Goal: Task Accomplishment & Management: Use online tool/utility

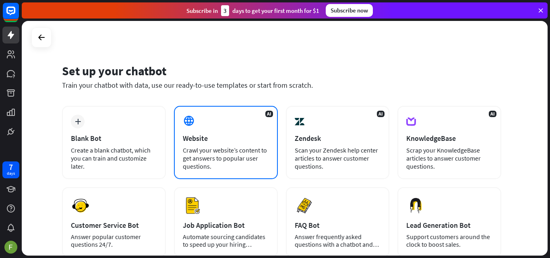
click at [239, 144] on div "AI Website Crawl your website’s content to get answers to popular user question…" at bounding box center [226, 142] width 104 height 73
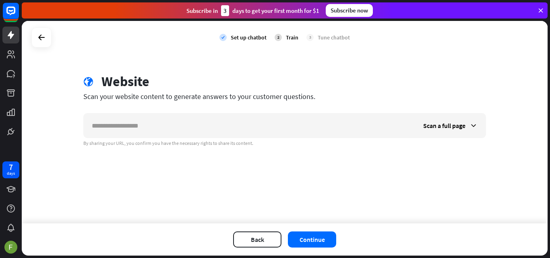
click at [256, 231] on div "Back Continue" at bounding box center [285, 239] width 526 height 32
click at [7, 167] on div "7 days" at bounding box center [11, 169] width 8 height 13
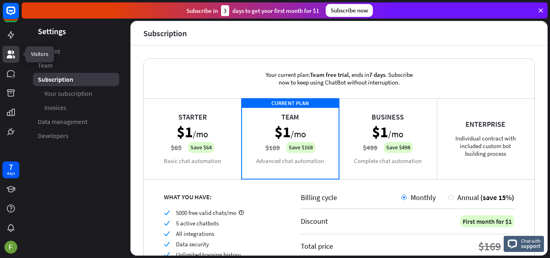
click at [11, 52] on icon at bounding box center [11, 54] width 8 height 8
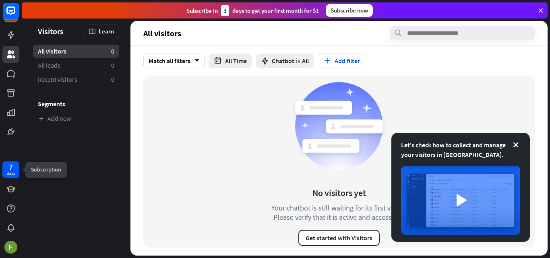
click at [10, 172] on div "days" at bounding box center [11, 174] width 8 height 6
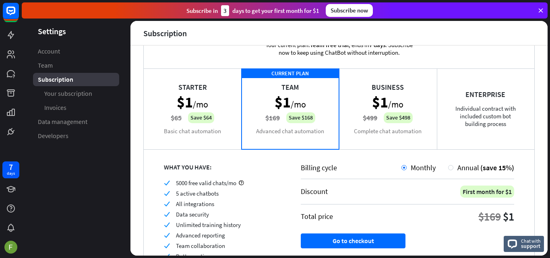
scroll to position [82, 0]
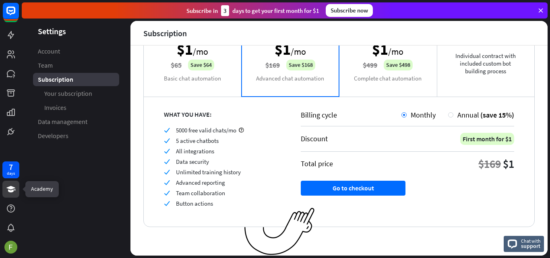
click at [9, 185] on icon at bounding box center [11, 189] width 10 height 10
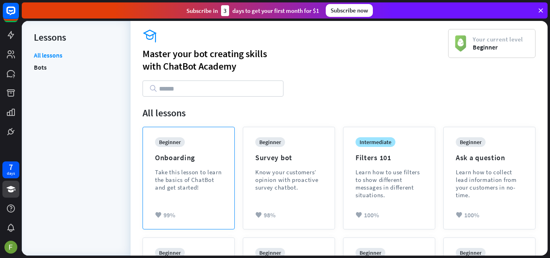
click at [171, 163] on div "beginner Onboarding Take this lesson to learn the basics of ChatBot and get sta…" at bounding box center [188, 170] width 67 height 66
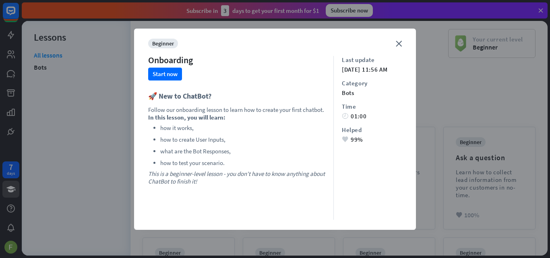
click at [403, 41] on div "close beginner Onboarding Start now 🚀 New to ChatBot? Follow our onboarding les…" at bounding box center [275, 129] width 282 height 201
click at [404, 45] on div "close beginner Onboarding Start now 🚀 New to ChatBot? Follow our onboarding les…" at bounding box center [275, 129] width 282 height 201
click at [391, 46] on div "close beginner Onboarding Start now 🚀 New to ChatBot? Follow our onboarding les…" at bounding box center [275, 129] width 282 height 201
click at [400, 34] on div "close beginner Onboarding Start now 🚀 New to ChatBot? Follow our onboarding les…" at bounding box center [275, 129] width 282 height 201
click at [398, 38] on div "close beginner Onboarding Start now 🚀 New to ChatBot? Follow our onboarding les…" at bounding box center [275, 129] width 282 height 201
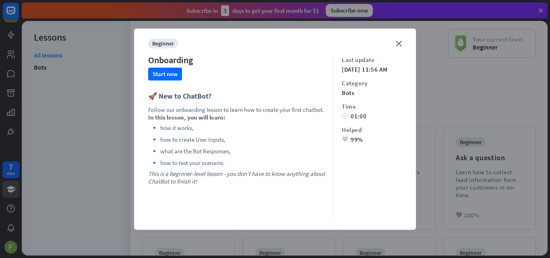
click at [398, 39] on div "close beginner Onboarding Start now 🚀 New to ChatBot? Follow our onboarding les…" at bounding box center [275, 129] width 282 height 201
click at [396, 43] on icon "close" at bounding box center [399, 44] width 6 height 6
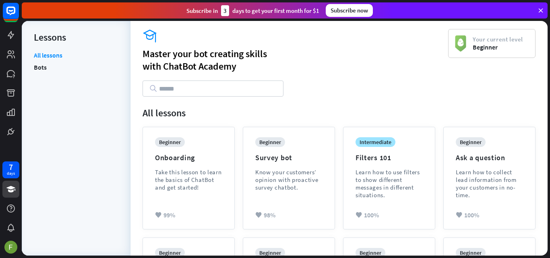
click at [48, 73] on li "Bots" at bounding box center [76, 67] width 84 height 12
click at [40, 69] on link "Bots" at bounding box center [40, 67] width 13 height 12
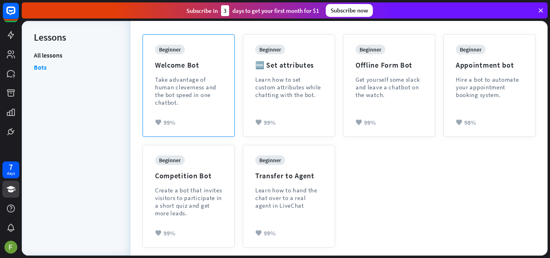
click at [202, 84] on div "Take advantage of human cleverness and the bot speed in one chatbot." at bounding box center [188, 91] width 67 height 31
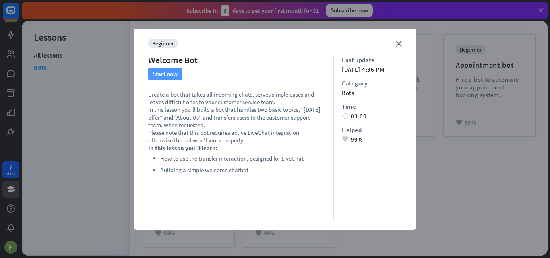
click at [159, 76] on button "Start now" at bounding box center [165, 74] width 34 height 13
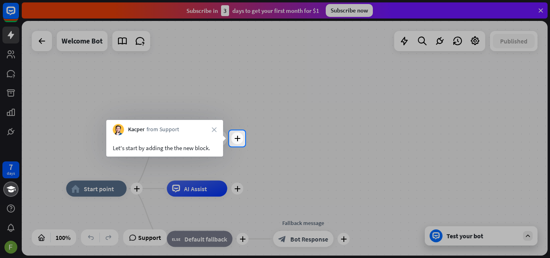
click at [365, 150] on div at bounding box center [275, 202] width 550 height 112
drag, startPoint x: 297, startPoint y: 166, endPoint x: 311, endPoint y: 102, distance: 65.8
click at [311, 102] on div at bounding box center [275, 129] width 550 height 258
click at [236, 138] on icon "plus" at bounding box center [237, 139] width 6 height 6
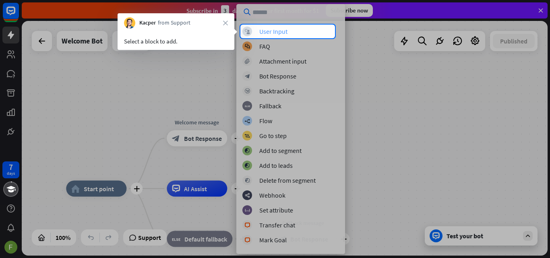
click at [265, 31] on div "User Input" at bounding box center [273, 31] width 28 height 8
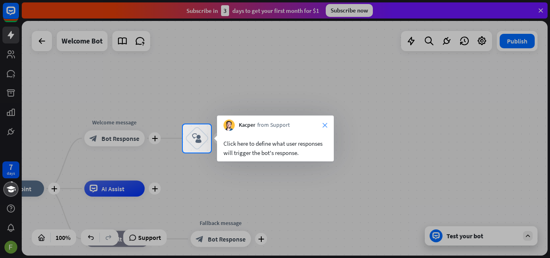
click at [325, 124] on icon "close" at bounding box center [324, 125] width 5 height 5
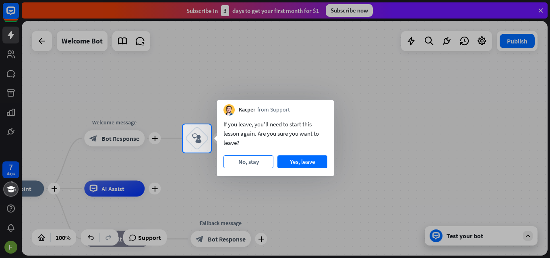
click at [252, 164] on button "No, stay" at bounding box center [248, 161] width 50 height 13
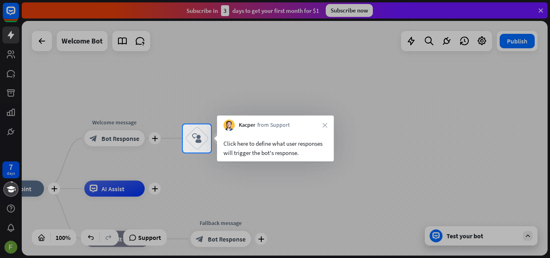
click at [326, 122] on div "Kacper from Support close" at bounding box center [275, 122] width 117 height 15
click at [326, 124] on icon "close" at bounding box center [324, 125] width 5 height 5
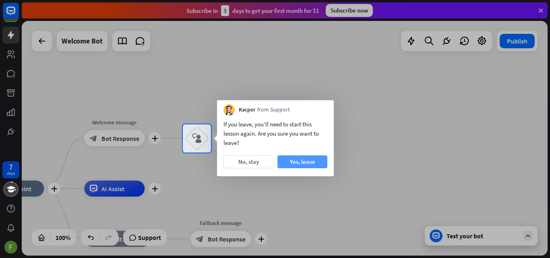
click at [296, 159] on button "Yes, leave" at bounding box center [302, 161] width 50 height 13
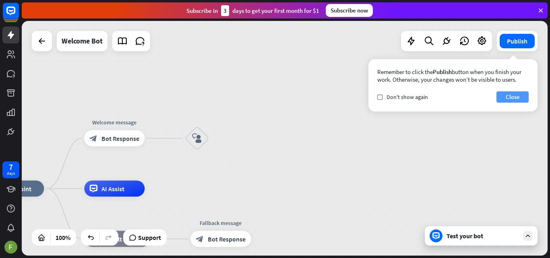
click at [512, 98] on button "Close" at bounding box center [512, 96] width 32 height 11
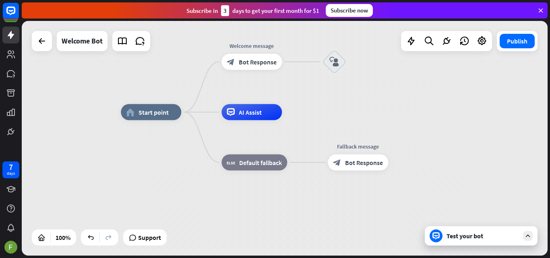
drag, startPoint x: 199, startPoint y: 184, endPoint x: 325, endPoint y: 109, distance: 146.9
click at [327, 118] on div "home_2 Start point Welcome message block_bot_response Bot Response block_user_i…" at bounding box center [285, 138] width 526 height 235
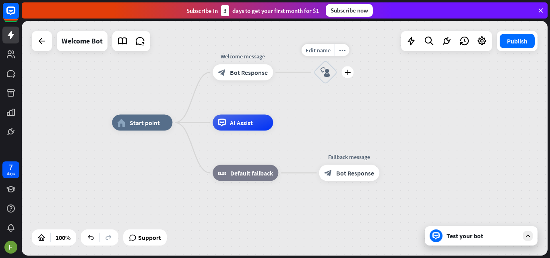
click at [328, 71] on icon "block_user_input" at bounding box center [325, 73] width 10 height 10
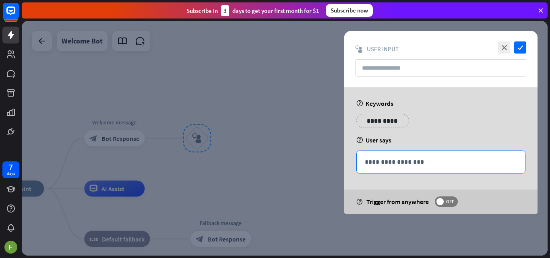
click at [400, 163] on p "**********" at bounding box center [441, 162] width 152 height 10
click at [237, 114] on div at bounding box center [285, 138] width 526 height 235
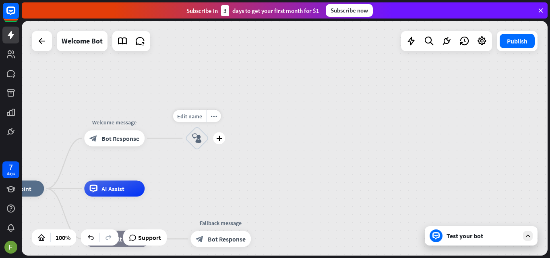
click at [193, 138] on icon "block_user_input" at bounding box center [197, 139] width 10 height 10
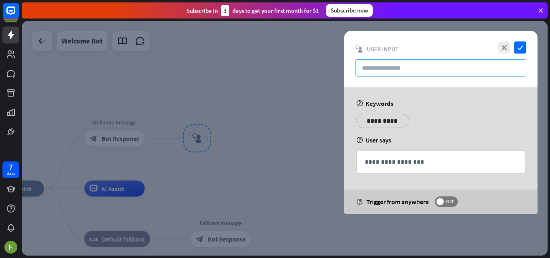
click at [377, 69] on input "text" at bounding box center [440, 67] width 171 height 17
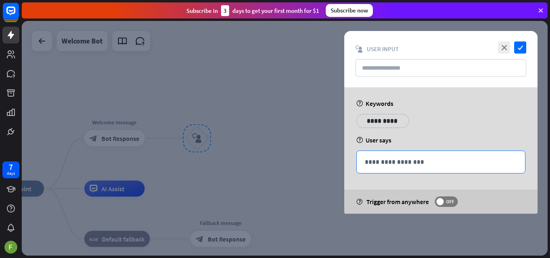
click at [394, 164] on p "**********" at bounding box center [441, 162] width 152 height 10
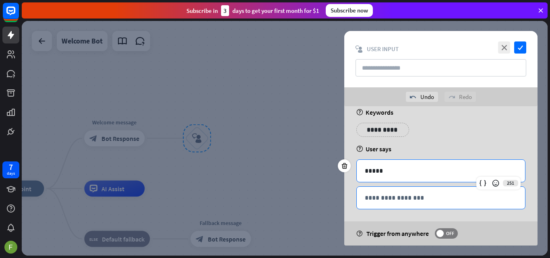
scroll to position [14, 0]
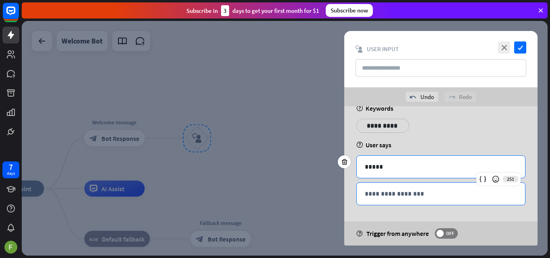
click at [442, 194] on p "**********" at bounding box center [441, 194] width 152 height 10
click at [400, 166] on p "*****" at bounding box center [441, 167] width 152 height 10
click at [412, 191] on p "**********" at bounding box center [441, 194] width 152 height 10
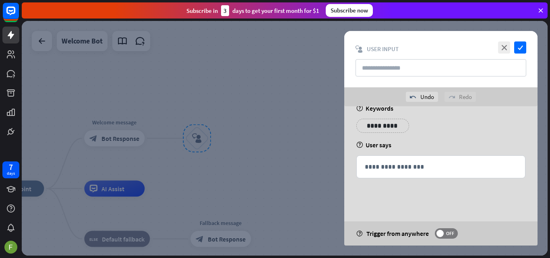
scroll to position [0, 0]
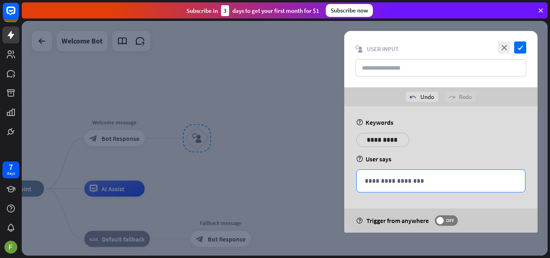
click at [404, 178] on p "**********" at bounding box center [441, 181] width 152 height 10
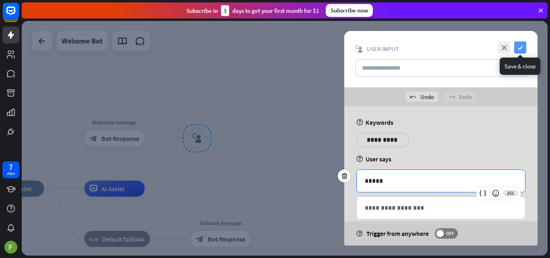
click at [519, 49] on icon "check" at bounding box center [520, 47] width 12 height 12
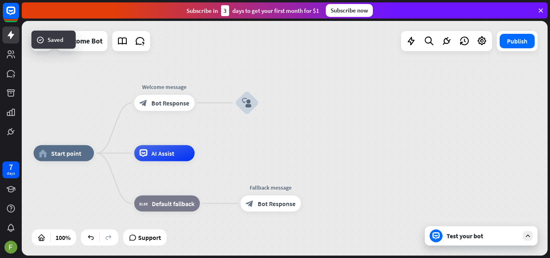
drag, startPoint x: 233, startPoint y: 183, endPoint x: 283, endPoint y: 147, distance: 61.7
click at [283, 147] on div "home_2 Start point Welcome message block_bot_response Bot Response block_user_i…" at bounding box center [285, 138] width 526 height 235
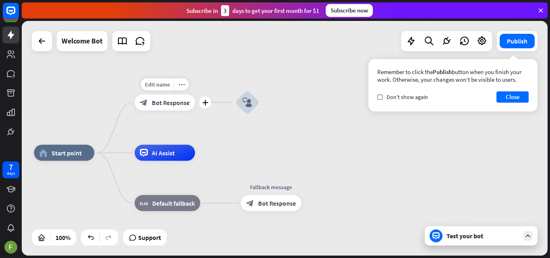
click at [161, 103] on span "Bot Response" at bounding box center [171, 103] width 38 height 8
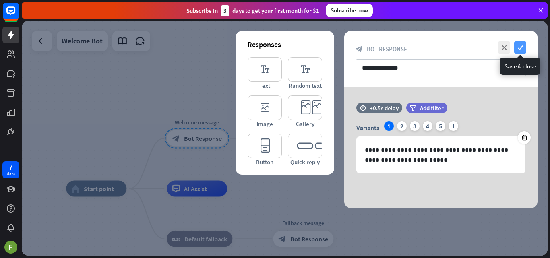
click at [521, 48] on icon "check" at bounding box center [520, 47] width 12 height 12
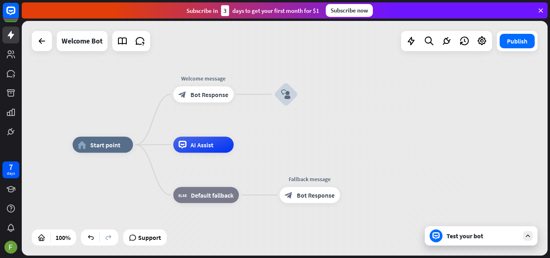
drag, startPoint x: 313, startPoint y: 165, endPoint x: 324, endPoint y: 110, distance: 56.3
click at [324, 110] on div "home_2 Start point Welcome message block_bot_response Bot Response Edit name mo…" at bounding box center [285, 138] width 526 height 235
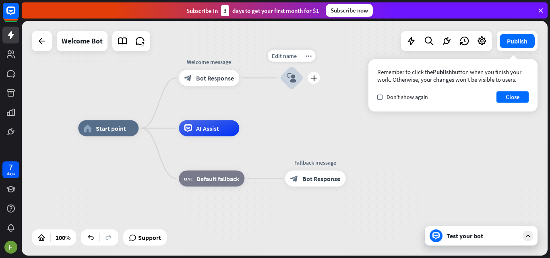
click at [284, 74] on div "block_user_input" at bounding box center [291, 78] width 24 height 24
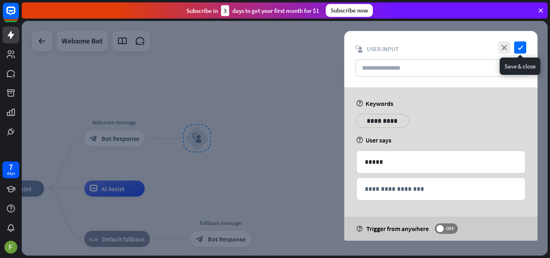
click at [521, 50] on icon "check" at bounding box center [520, 47] width 12 height 12
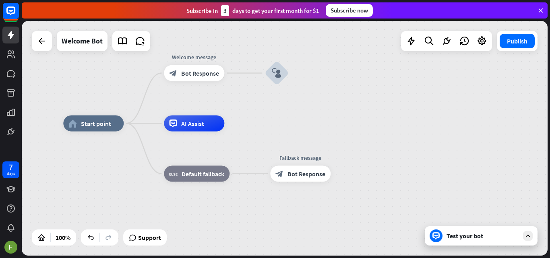
drag, startPoint x: 296, startPoint y: 140, endPoint x: 352, endPoint y: 101, distance: 68.3
click at [352, 101] on div "home_2 Start point Welcome message block_bot_response Bot Response block_user_i…" at bounding box center [285, 138] width 526 height 235
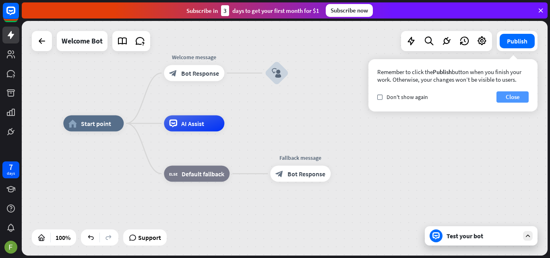
click at [511, 97] on button "Close" at bounding box center [512, 96] width 32 height 11
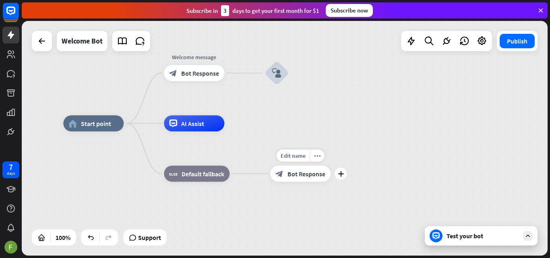
click at [313, 175] on span "Bot Response" at bounding box center [306, 174] width 38 height 8
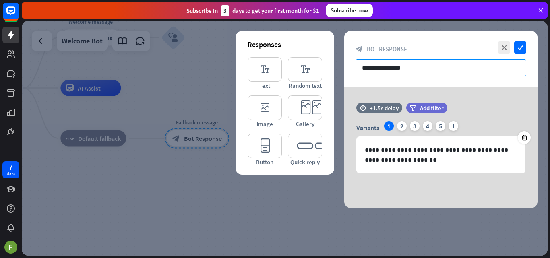
click at [410, 69] on input "**********" at bounding box center [440, 67] width 171 height 17
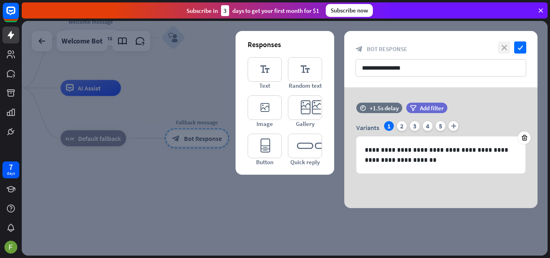
click at [499, 47] on icon "close" at bounding box center [504, 47] width 12 height 12
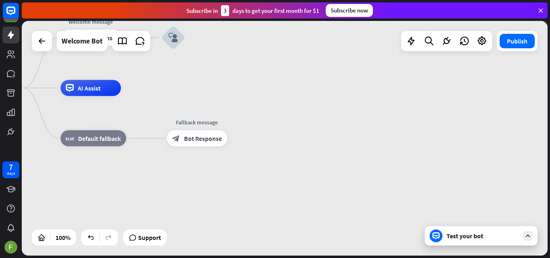
click at [205, 80] on div "home_2 Start point Welcome message block_bot_response Bot Response block_user_i…" at bounding box center [285, 138] width 526 height 235
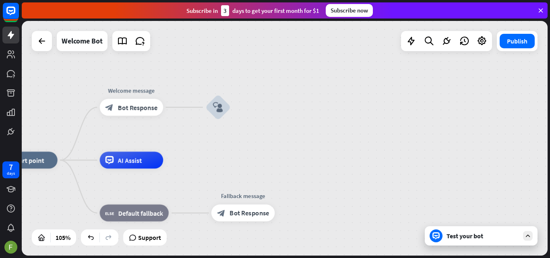
drag, startPoint x: 268, startPoint y: 147, endPoint x: 303, endPoint y: 175, distance: 44.9
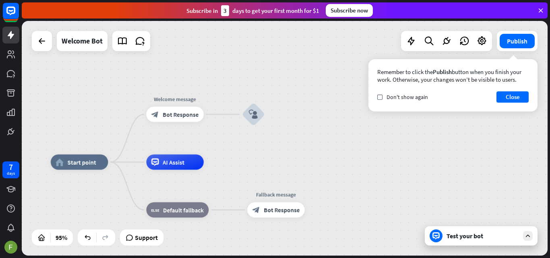
drag, startPoint x: 245, startPoint y: 177, endPoint x: 289, endPoint y: 146, distance: 53.6
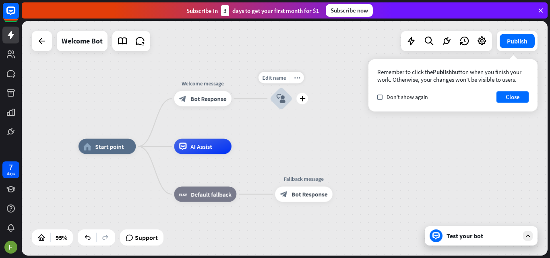
click at [275, 99] on div "block_user_input" at bounding box center [281, 98] width 23 height 23
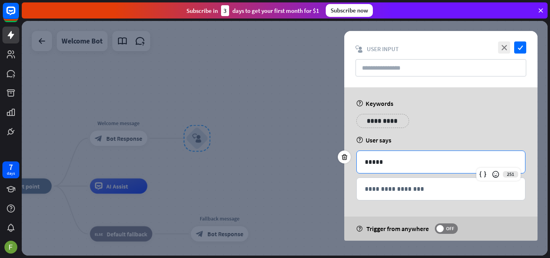
drag, startPoint x: 393, startPoint y: 165, endPoint x: 388, endPoint y: 168, distance: 5.7
click at [392, 165] on p "*****" at bounding box center [441, 162] width 152 height 10
click at [397, 192] on p "**********" at bounding box center [441, 189] width 152 height 10
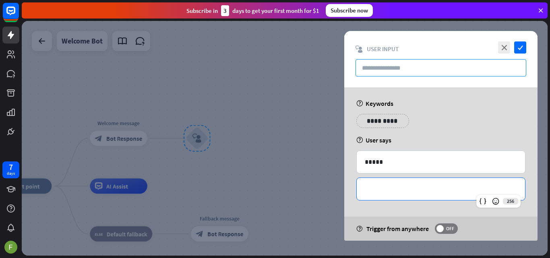
click at [395, 68] on input "text" at bounding box center [440, 67] width 171 height 17
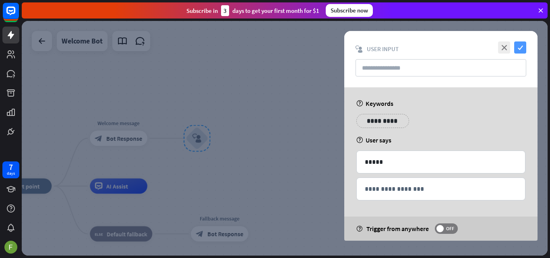
click at [519, 47] on icon "check" at bounding box center [520, 47] width 12 height 12
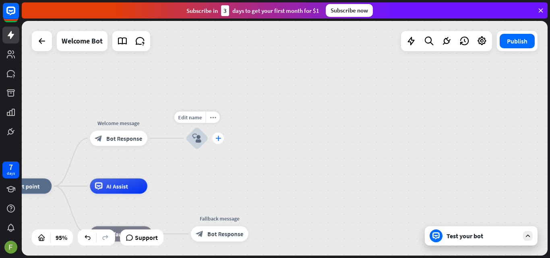
click at [217, 138] on icon "plus" at bounding box center [218, 138] width 6 height 5
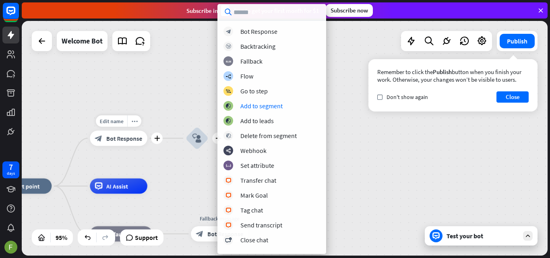
click at [134, 141] on span "Bot Response" at bounding box center [124, 138] width 36 height 8
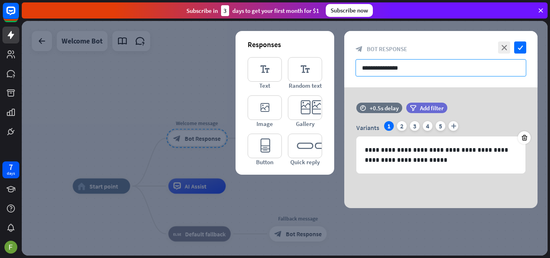
click at [404, 64] on input "**********" at bounding box center [440, 67] width 171 height 17
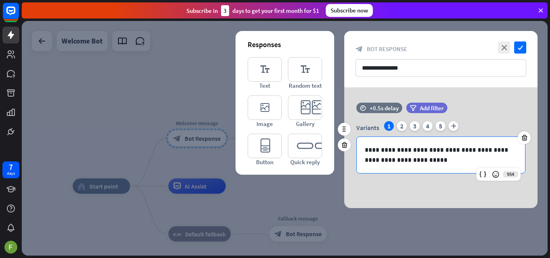
click at [400, 173] on div "**********" at bounding box center [441, 155] width 168 height 36
click at [395, 150] on p "**********" at bounding box center [441, 155] width 152 height 20
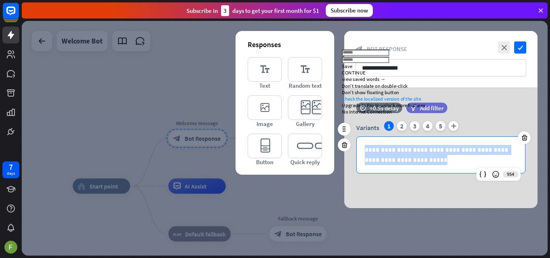
click at [395, 150] on p "**********" at bounding box center [441, 155] width 152 height 20
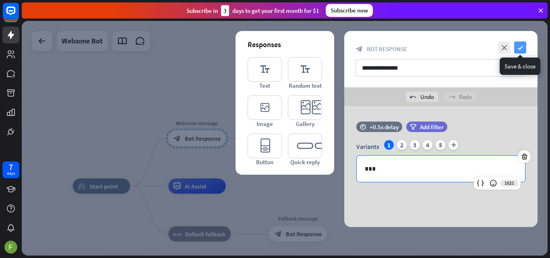
click at [519, 44] on icon "check" at bounding box center [520, 47] width 12 height 12
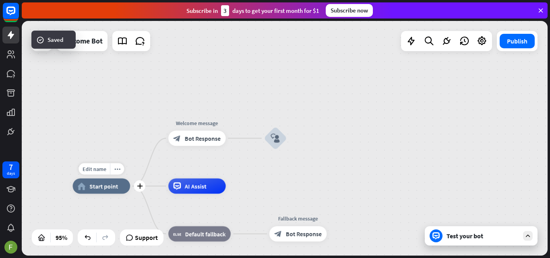
click at [122, 180] on div "home_2 Start point" at bounding box center [102, 185] width 58 height 15
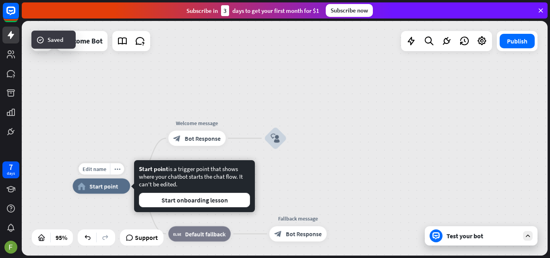
click at [115, 192] on div "home_2 Start point" at bounding box center [102, 185] width 58 height 15
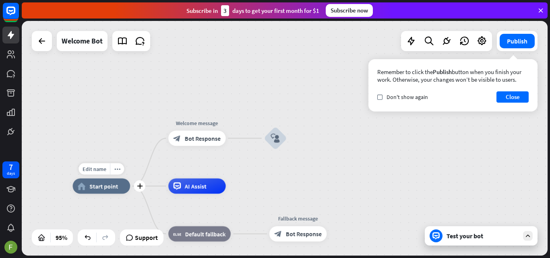
click at [109, 186] on span "Start point" at bounding box center [103, 186] width 29 height 8
click at [351, 141] on div "home_2 Start point Welcome message block_bot_response Bot Response block_user_i…" at bounding box center [285, 138] width 526 height 235
click at [209, 135] on span "Bot Response" at bounding box center [203, 138] width 36 height 8
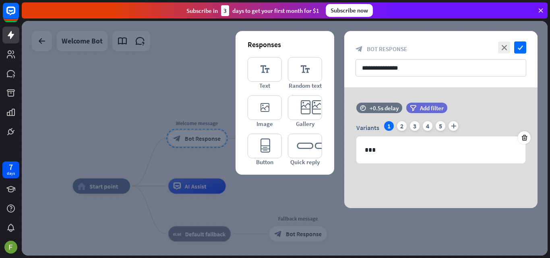
click at [189, 76] on div at bounding box center [285, 138] width 526 height 235
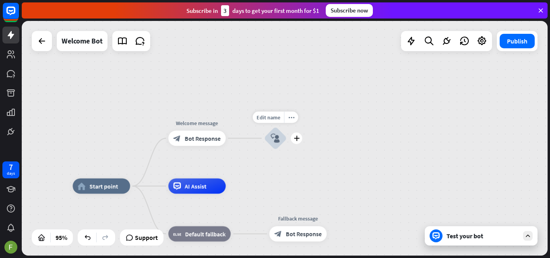
click at [274, 142] on icon "block_user_input" at bounding box center [275, 138] width 9 height 9
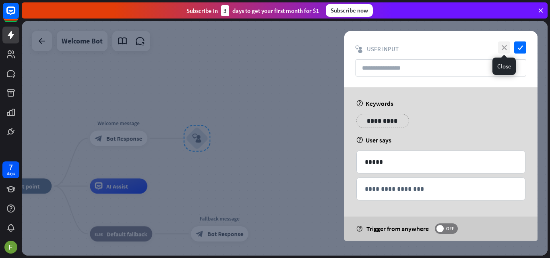
click at [506, 52] on icon "close" at bounding box center [504, 47] width 12 height 12
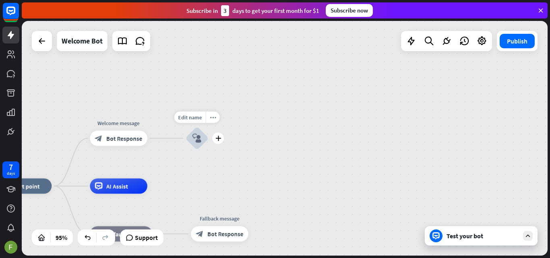
click at [195, 141] on icon "block_user_input" at bounding box center [196, 138] width 9 height 9
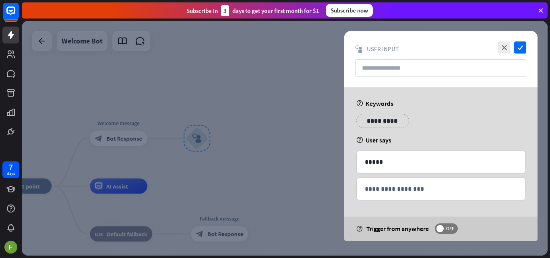
click at [251, 111] on div at bounding box center [285, 138] width 526 height 235
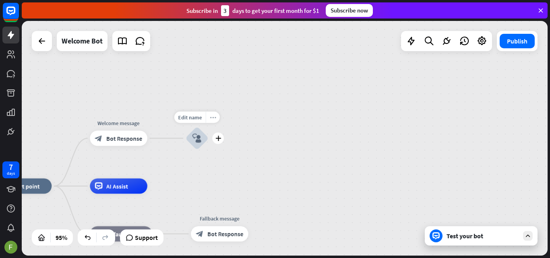
click at [210, 116] on icon "more_horiz" at bounding box center [213, 117] width 6 height 6
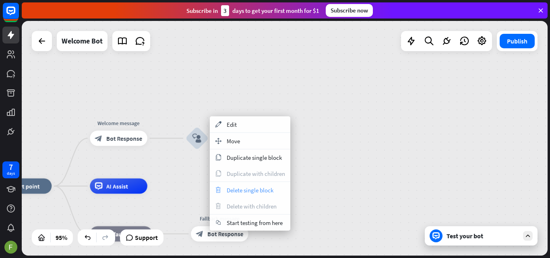
click at [241, 192] on span "Delete single block" at bounding box center [250, 190] width 47 height 8
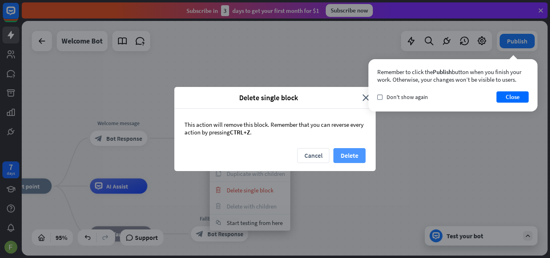
click at [354, 155] on button "Delete" at bounding box center [349, 155] width 32 height 15
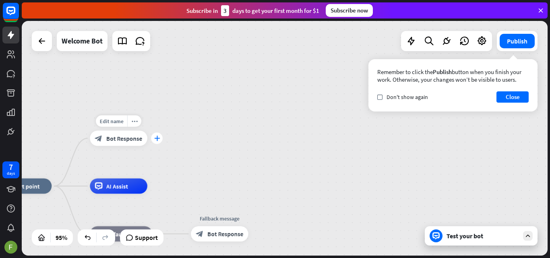
click at [154, 136] on icon "plus" at bounding box center [157, 138] width 6 height 5
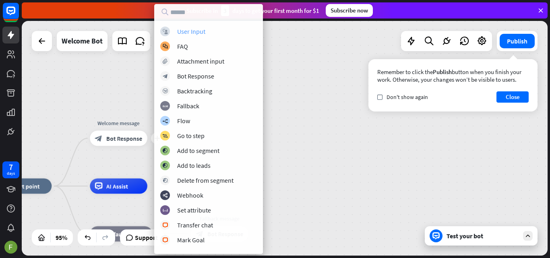
click at [204, 30] on div "User Input" at bounding box center [191, 31] width 28 height 8
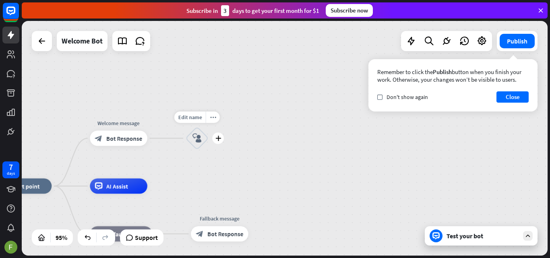
click at [196, 137] on icon "block_user_input" at bounding box center [196, 138] width 9 height 9
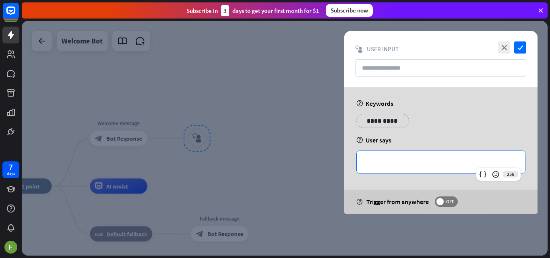
click at [390, 166] on p "**********" at bounding box center [441, 162] width 152 height 10
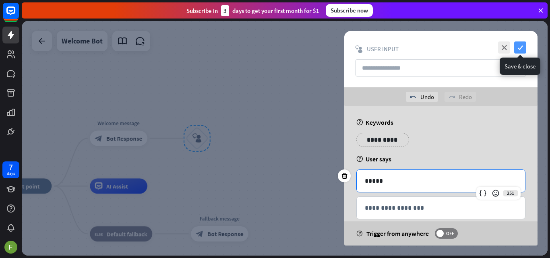
click at [523, 47] on icon "check" at bounding box center [520, 47] width 12 height 12
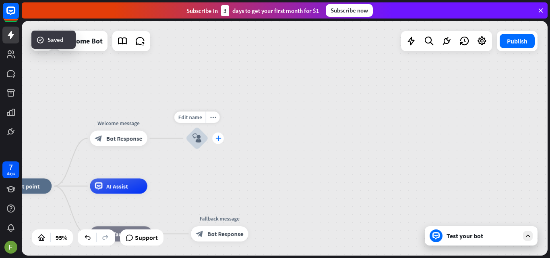
click at [218, 139] on icon "plus" at bounding box center [218, 138] width 6 height 5
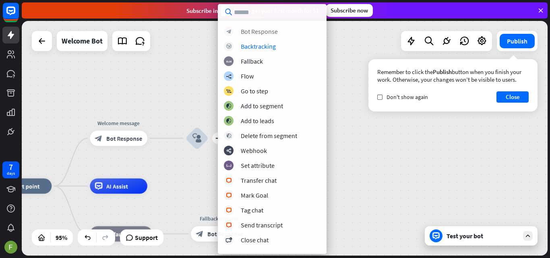
click at [278, 34] on div "block_bot_response Bot Response" at bounding box center [272, 32] width 97 height 10
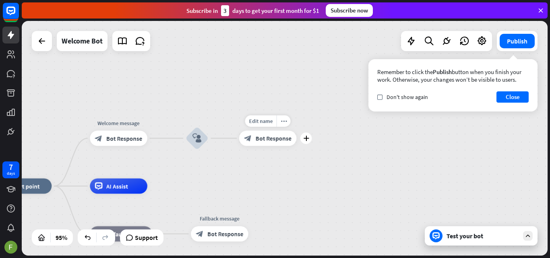
click at [272, 139] on span "Bot Response" at bounding box center [274, 138] width 36 height 8
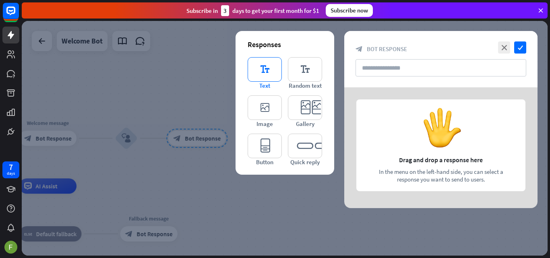
click at [264, 69] on icon "editor_text" at bounding box center [264, 69] width 34 height 25
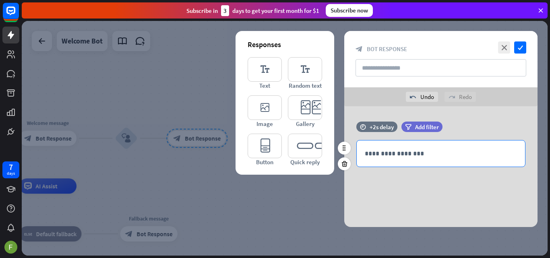
click at [402, 160] on div "**********" at bounding box center [441, 153] width 168 height 26
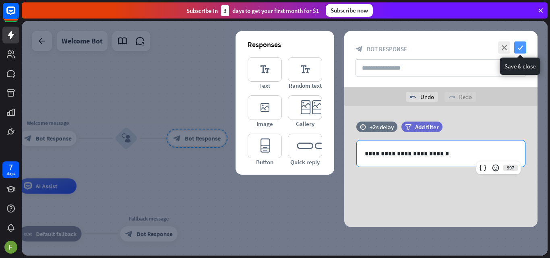
click at [515, 48] on icon "check" at bounding box center [520, 47] width 12 height 12
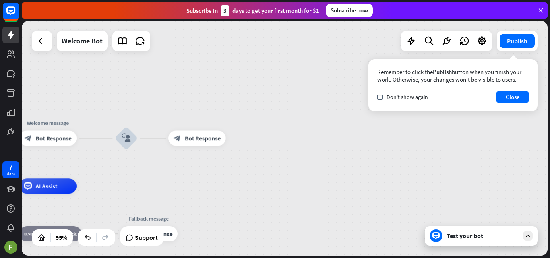
click at [476, 237] on div "Test your bot" at bounding box center [482, 236] width 72 height 8
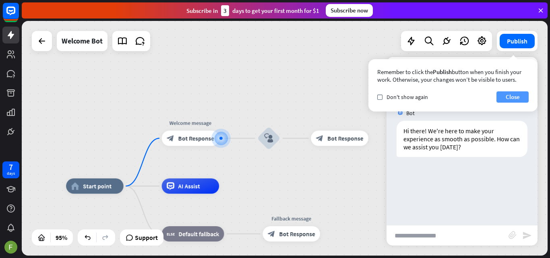
click at [509, 98] on button "Close" at bounding box center [512, 96] width 32 height 11
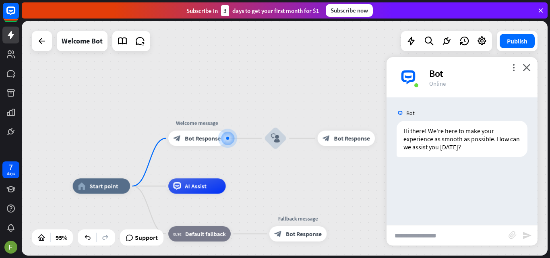
click at [458, 232] on input "text" at bounding box center [447, 235] width 122 height 20
type input "*****"
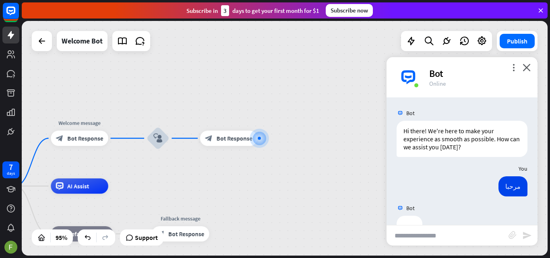
scroll to position [23, 0]
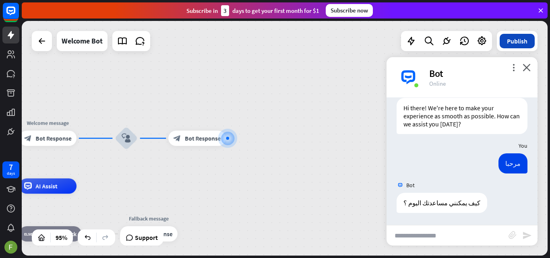
click at [517, 42] on button "Publish" at bounding box center [516, 41] width 35 height 14
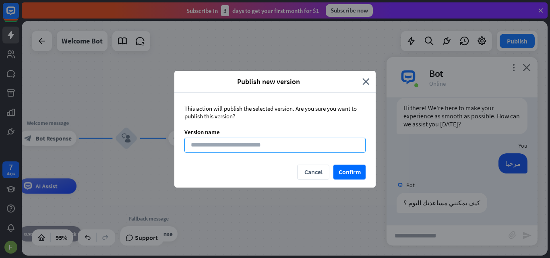
click at [268, 146] on input at bounding box center [274, 145] width 181 height 15
type input "*"
type input "***"
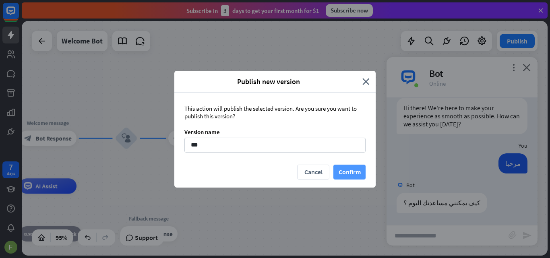
click at [344, 170] on button "Confirm" at bounding box center [349, 172] width 32 height 15
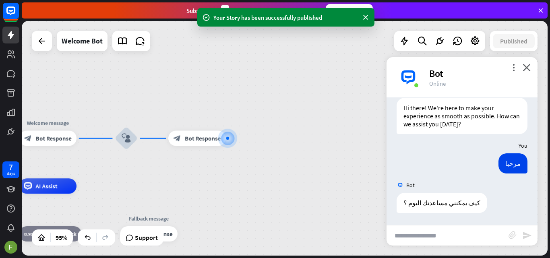
click at [259, 23] on div "Your Story has been successfully published" at bounding box center [285, 17] width 177 height 19
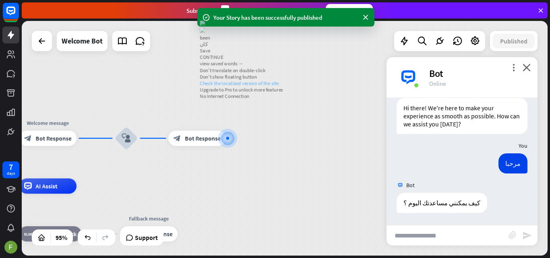
click at [350, 21] on div "Your Story has been successfully published" at bounding box center [285, 17] width 145 height 8
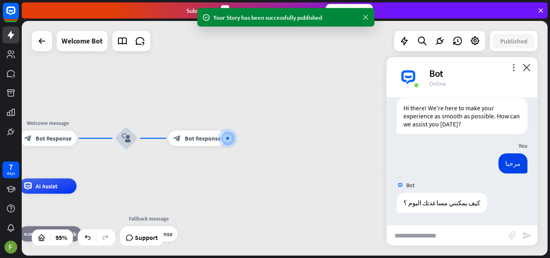
click at [365, 16] on icon at bounding box center [365, 17] width 8 height 8
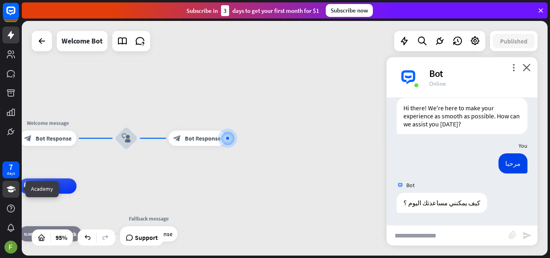
click at [13, 188] on icon at bounding box center [10, 189] width 9 height 6
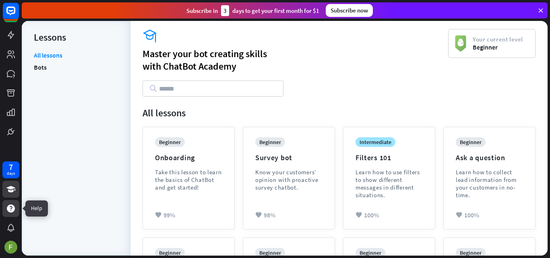
click at [13, 205] on icon at bounding box center [11, 209] width 10 height 10
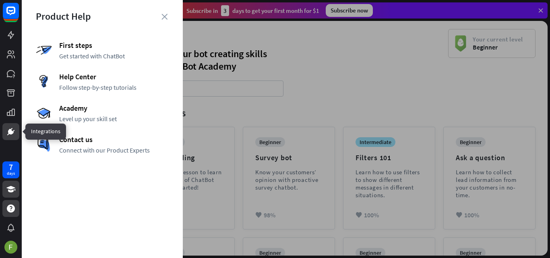
click at [15, 128] on icon at bounding box center [11, 132] width 10 height 10
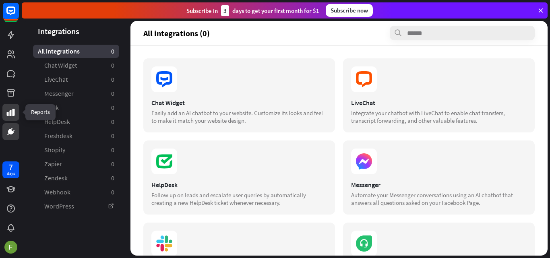
click at [12, 113] on icon at bounding box center [11, 112] width 10 height 10
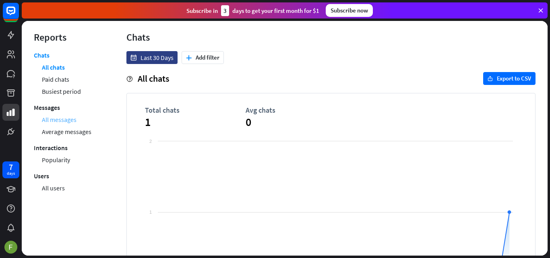
click at [52, 119] on link "All messages" at bounding box center [59, 119] width 35 height 12
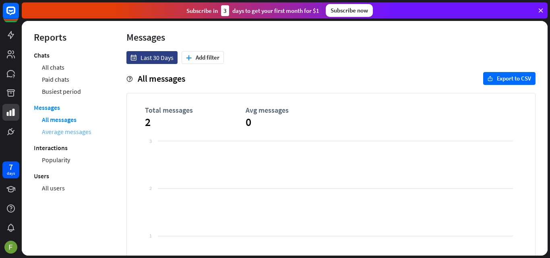
click at [82, 126] on link "Average messages" at bounding box center [66, 132] width 49 height 12
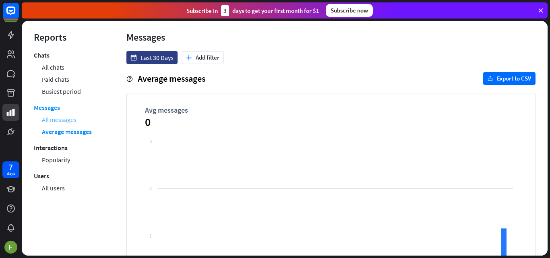
click at [63, 122] on link "All messages" at bounding box center [59, 119] width 35 height 12
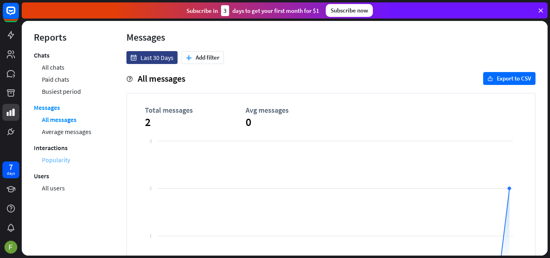
click at [61, 162] on link "Popularity" at bounding box center [56, 160] width 28 height 12
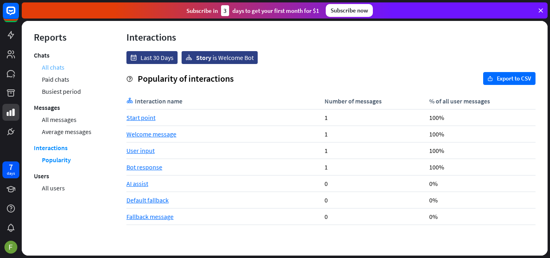
click at [49, 67] on link "All chats" at bounding box center [53, 67] width 23 height 12
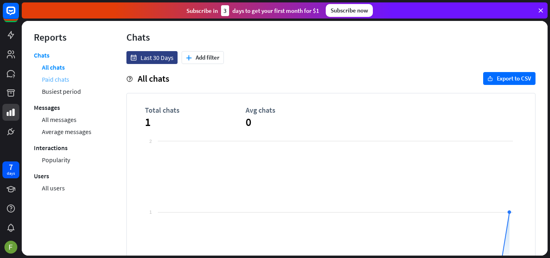
click at [61, 77] on link "Paid chats" at bounding box center [55, 79] width 27 height 12
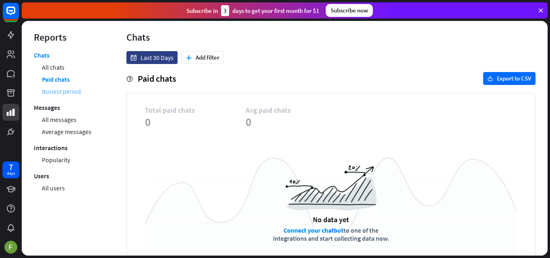
click at [68, 94] on link "Busiest period" at bounding box center [61, 91] width 39 height 12
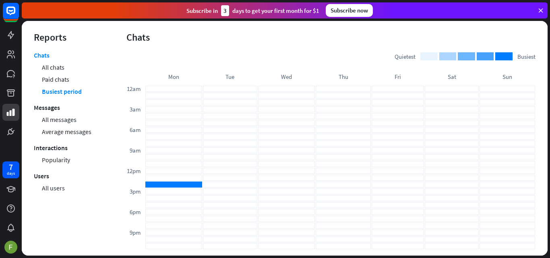
scroll to position [43, 0]
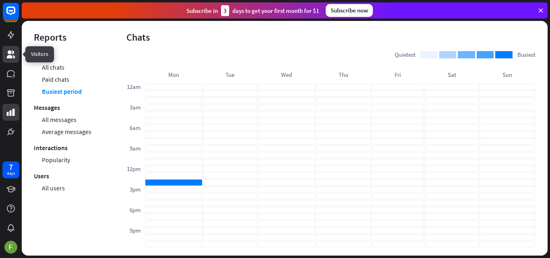
click at [17, 53] on link at bounding box center [10, 54] width 17 height 17
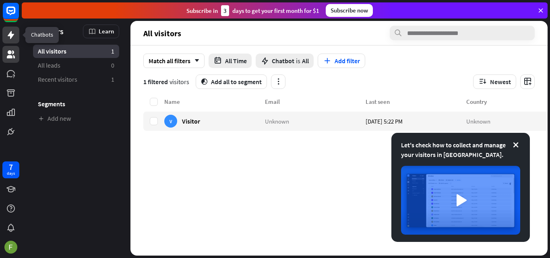
click at [13, 32] on icon at bounding box center [11, 35] width 10 height 10
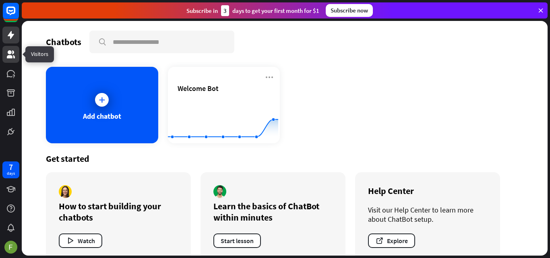
click at [8, 55] on icon at bounding box center [11, 54] width 10 height 10
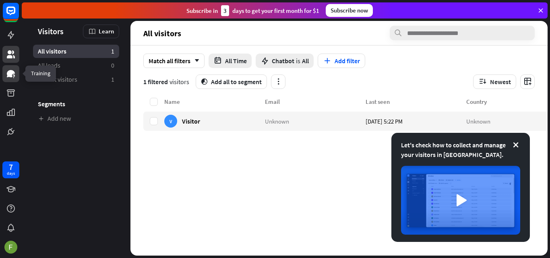
click at [16, 67] on link at bounding box center [10, 73] width 17 height 17
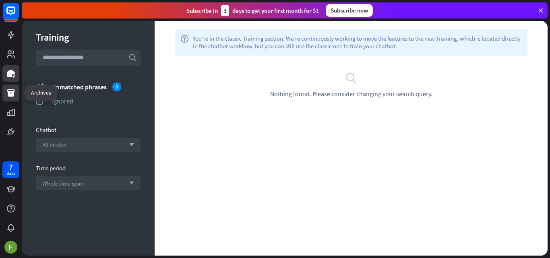
click at [16, 87] on link at bounding box center [10, 92] width 17 height 17
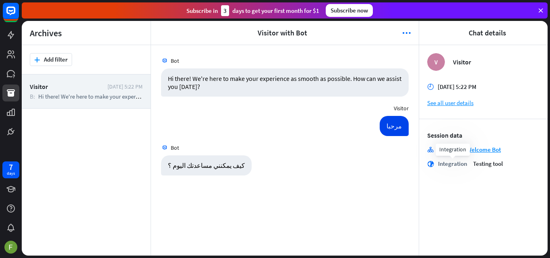
click at [453, 163] on div "Integration" at bounding box center [452, 164] width 29 height 8
click at [486, 159] on section "Session data stories Bot story Welcome Bot globe Integration Testing tool" at bounding box center [483, 149] width 112 height 36
click at [485, 165] on span "Testing tool" at bounding box center [488, 164] width 30 height 8
click at [465, 104] on link "See all user details" at bounding box center [483, 103] width 112 height 8
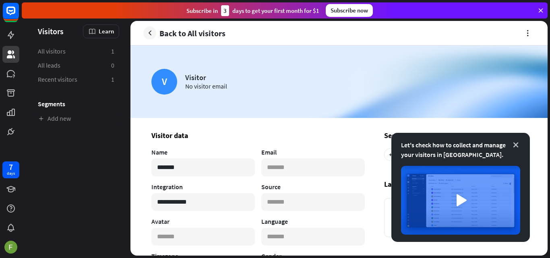
click at [514, 144] on icon at bounding box center [515, 145] width 8 height 8
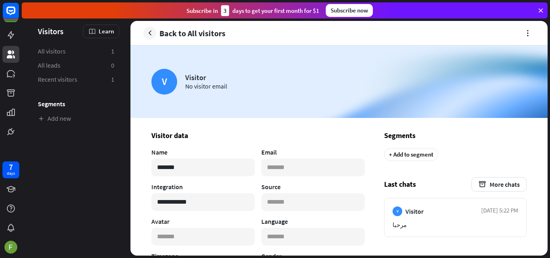
click at [518, 33] on section "Back to All visitors" at bounding box center [338, 33] width 391 height 14
